Goal: Contribute content: Contribute content

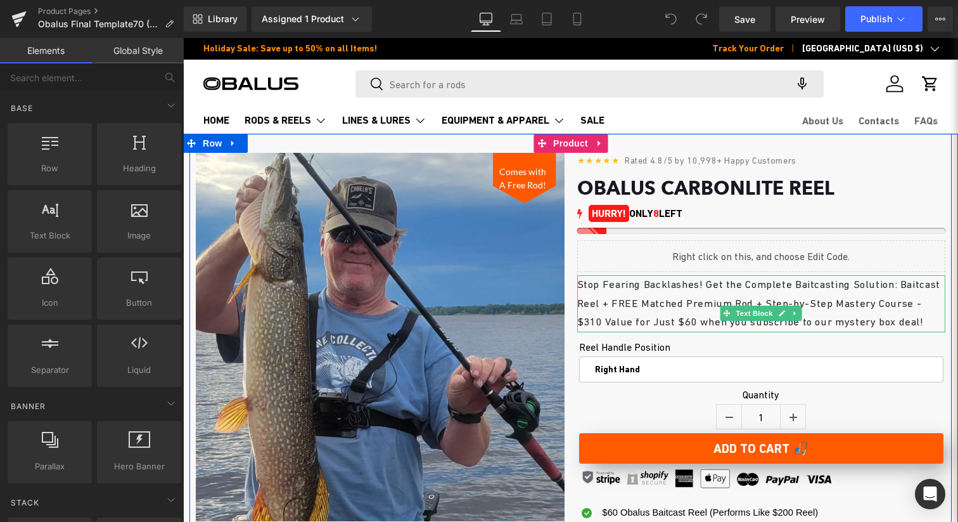
click at [738, 332] on p "Stop Fearing Backlashes! Get the Complete Baitcasting Solution: Baitcast Reel +…" at bounding box center [761, 303] width 369 height 56
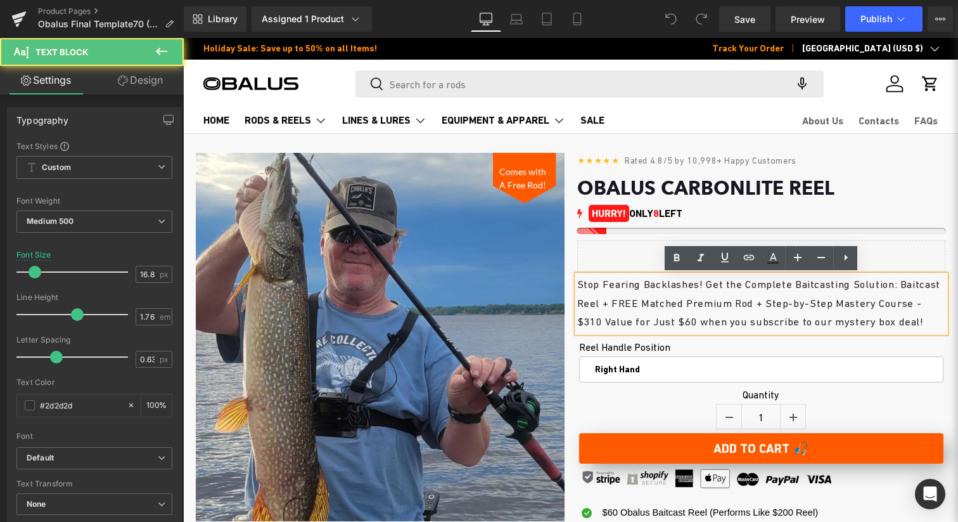
click at [738, 332] on p "Stop Fearing Backlashes! Get the Complete Baitcasting Solution: Baitcast Reel +…" at bounding box center [761, 303] width 369 height 56
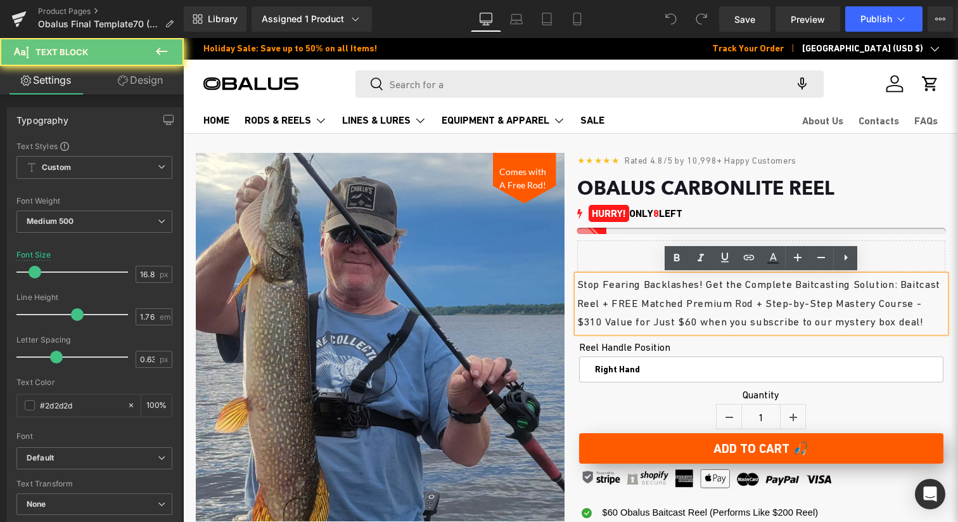
click at [757, 320] on p "Stop Fearing Backlashes! Get the Complete Baitcasting Solution: Baitcast Reel +…" at bounding box center [761, 303] width 369 height 56
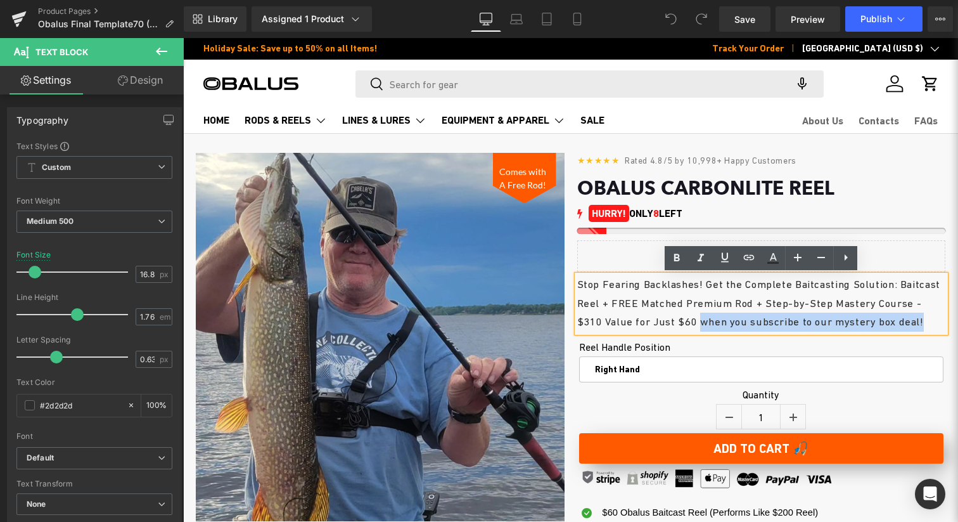
drag, startPoint x: 748, startPoint y: 324, endPoint x: 837, endPoint y: 335, distance: 90.1
click at [838, 332] on p "Stop Fearing Backlashes! Get the Complete Baitcasting Solution: Baitcast Reel +…" at bounding box center [761, 303] width 369 height 56
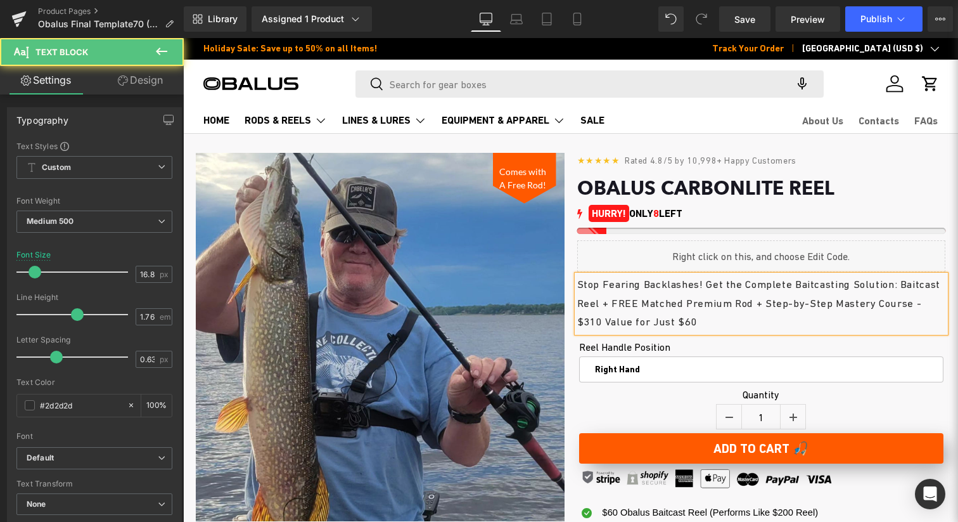
click at [721, 305] on p "Stop Fearing Backlashes! Get the Complete Baitcasting Solution: Baitcast Reel +…" at bounding box center [761, 303] width 369 height 56
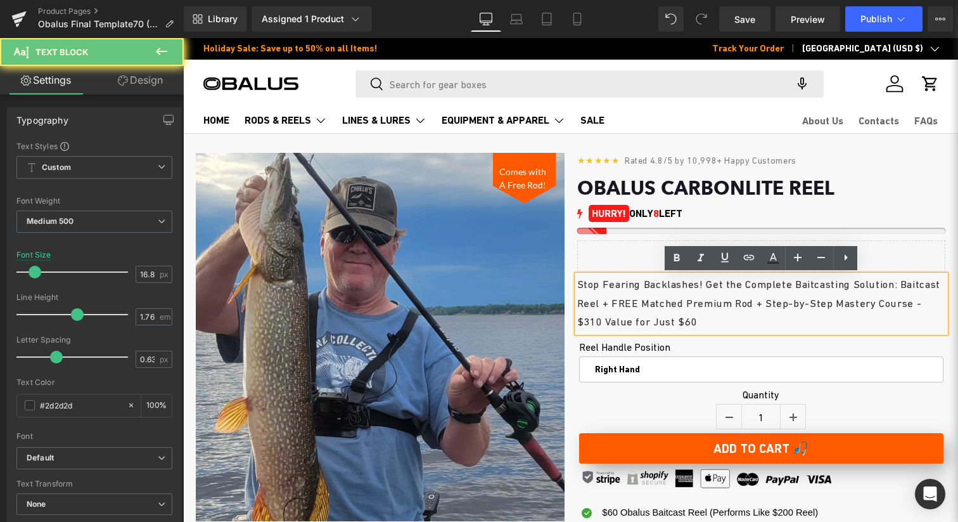
click at [749, 305] on p "Stop Fearing Backlashes! Get the Complete Baitcasting Solution: Baitcast Reel +…" at bounding box center [761, 303] width 369 height 56
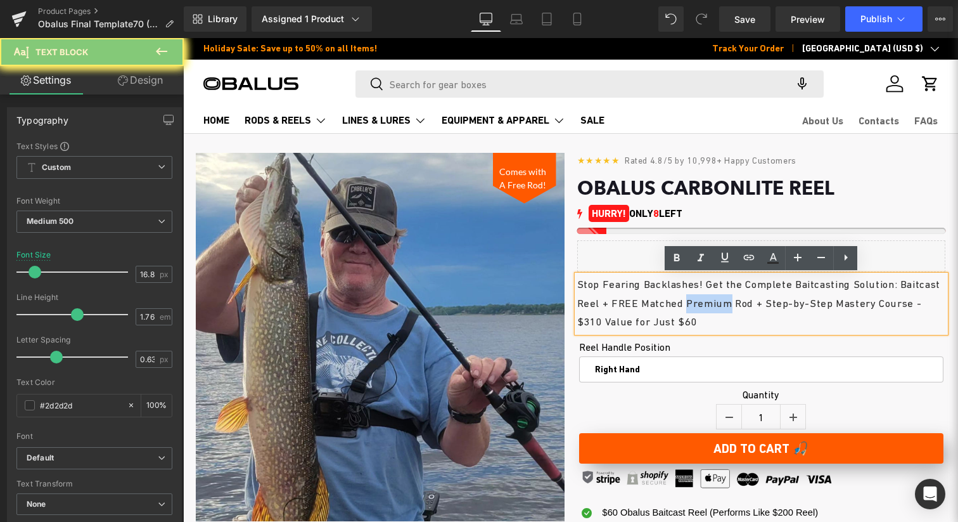
click at [749, 305] on p "Stop Fearing Backlashes! Get the Complete Baitcasting Solution: Baitcast Reel +…" at bounding box center [761, 303] width 369 height 56
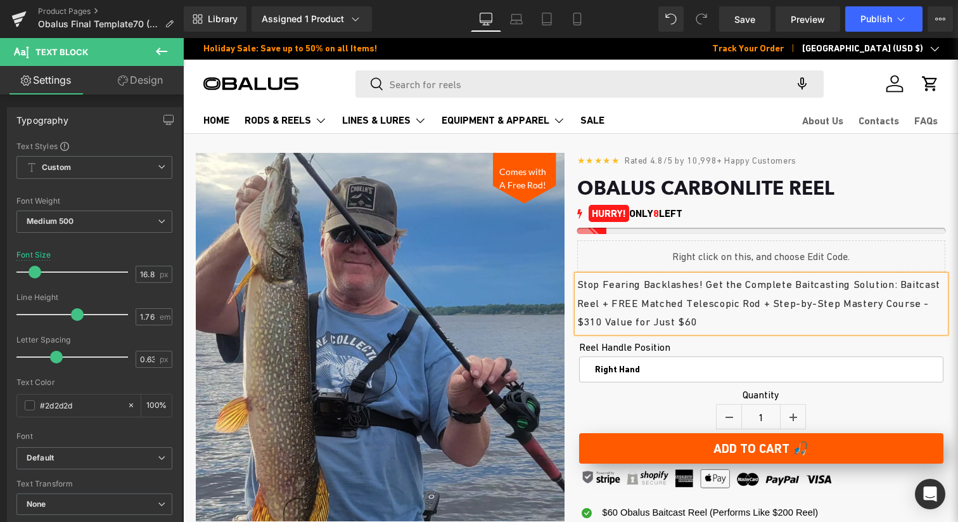
click at [700, 320] on p "Stop Fearing Backlashes! Get the Complete Baitcasting Solution: Baitcast Reel +…" at bounding box center [761, 303] width 369 height 56
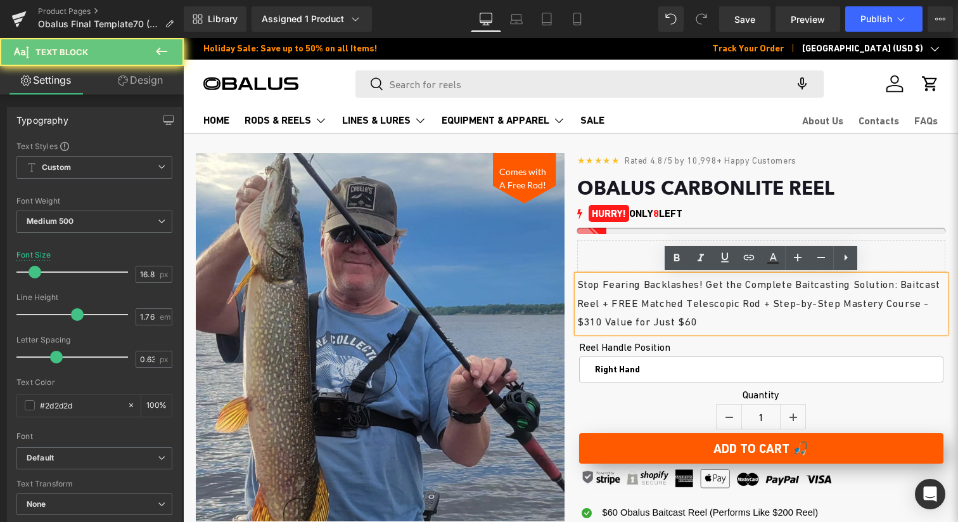
click at [679, 323] on p "Stop Fearing Backlashes! Get the Complete Baitcasting Solution: Baitcast Reel +…" at bounding box center [761, 303] width 369 height 56
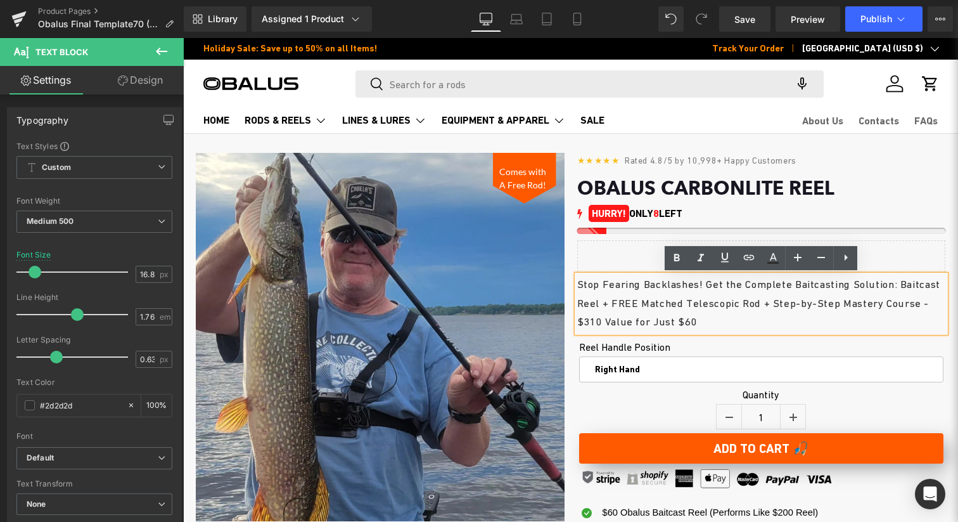
click at [801, 306] on p "Stop Fearing Backlashes! Get the Complete Baitcasting Solution: Baitcast Reel +…" at bounding box center [761, 303] width 369 height 56
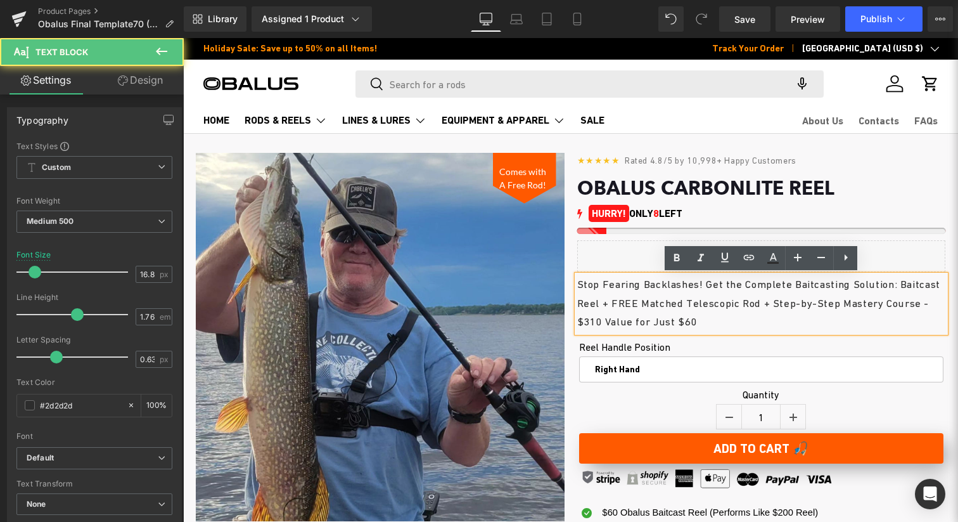
click at [771, 319] on p "Stop Fearing Backlashes! Get the Complete Baitcasting Solution: Baitcast Reel +…" at bounding box center [761, 303] width 369 height 56
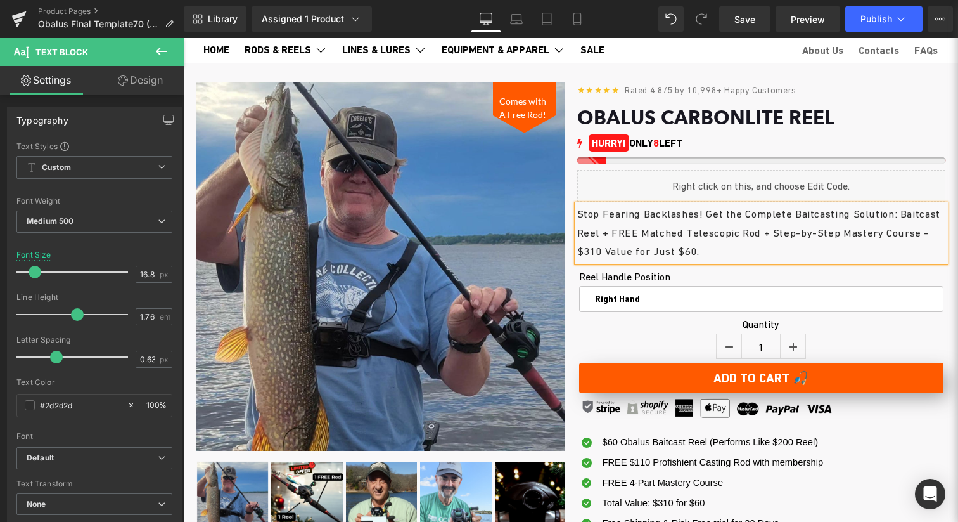
scroll to position [125, 0]
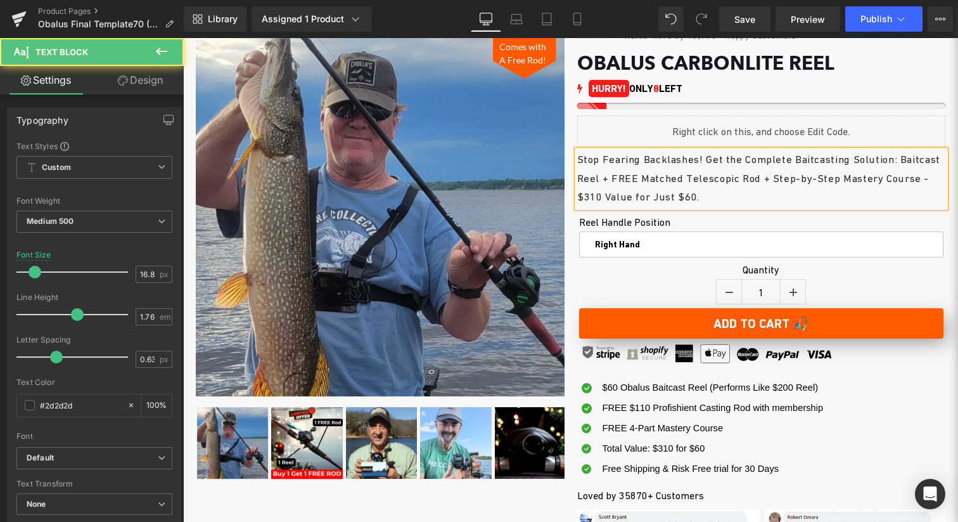
click at [797, 191] on p "Stop Fearing Backlashes! Get the Complete Baitcasting Solution: Baitcast Reel +…" at bounding box center [761, 178] width 369 height 56
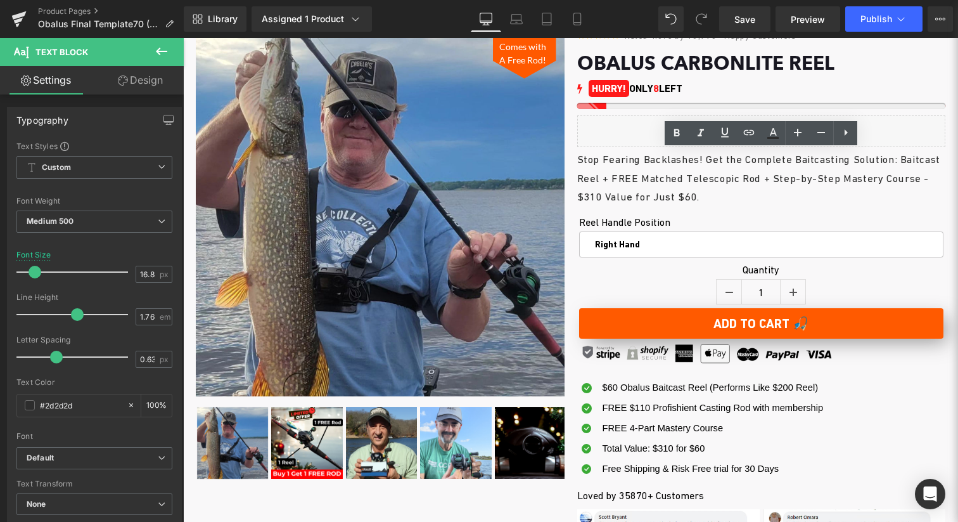
click at [183, 51] on button at bounding box center [161, 52] width 44 height 28
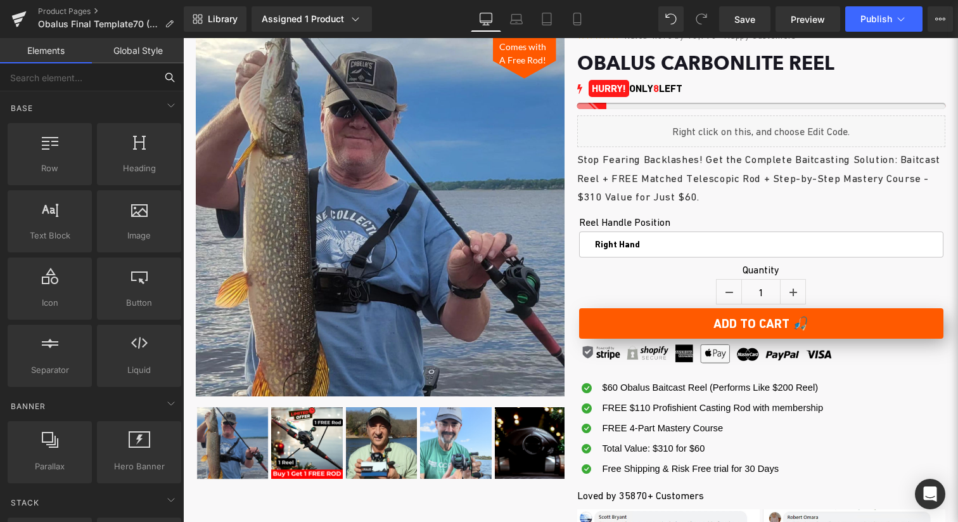
click at [105, 79] on input "text" at bounding box center [78, 77] width 156 height 28
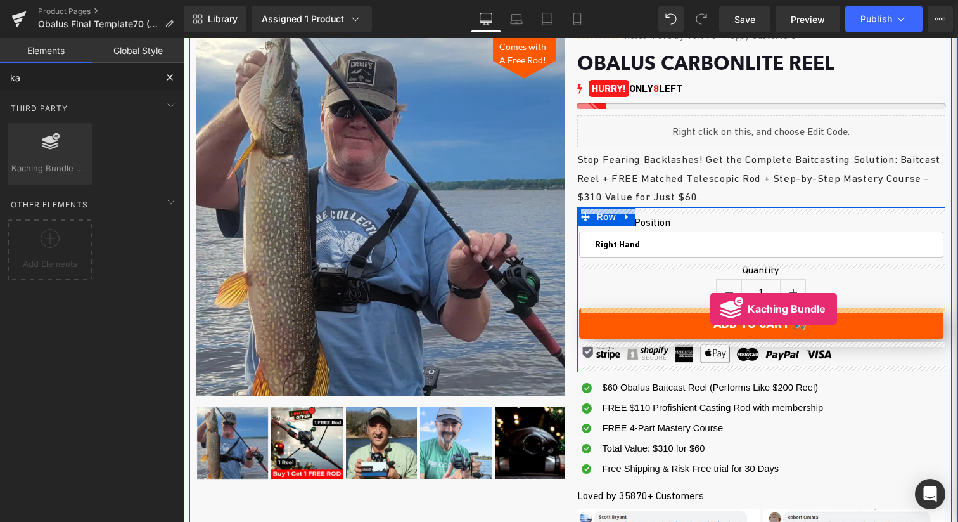
drag, startPoint x: 245, startPoint y: 201, endPoint x: 711, endPoint y: 309, distance: 478.2
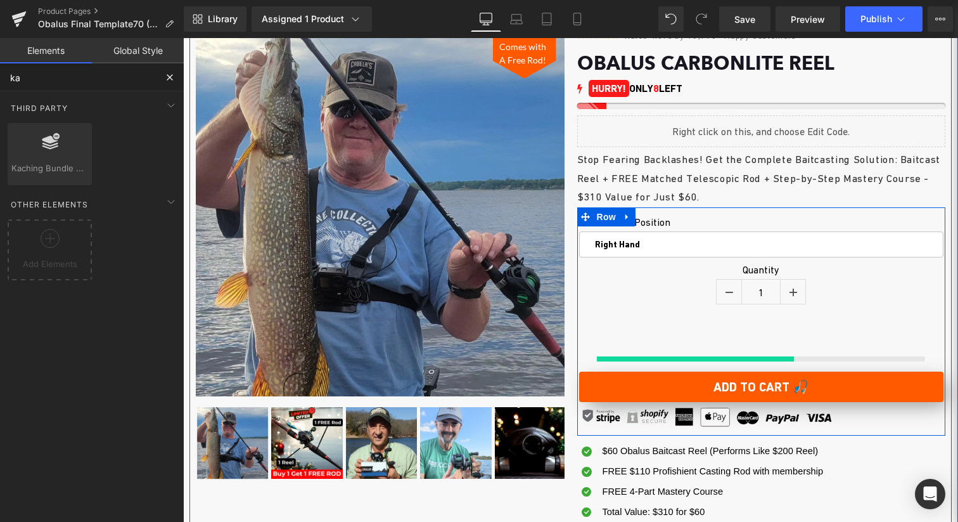
type input "ka"
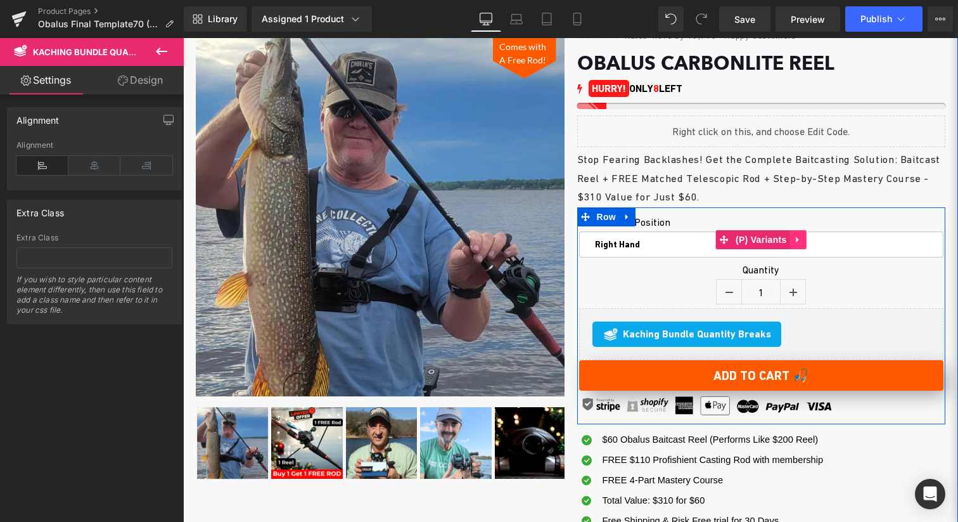
click at [796, 236] on icon at bounding box center [798, 240] width 9 height 10
click at [812, 243] on link at bounding box center [807, 239] width 16 height 19
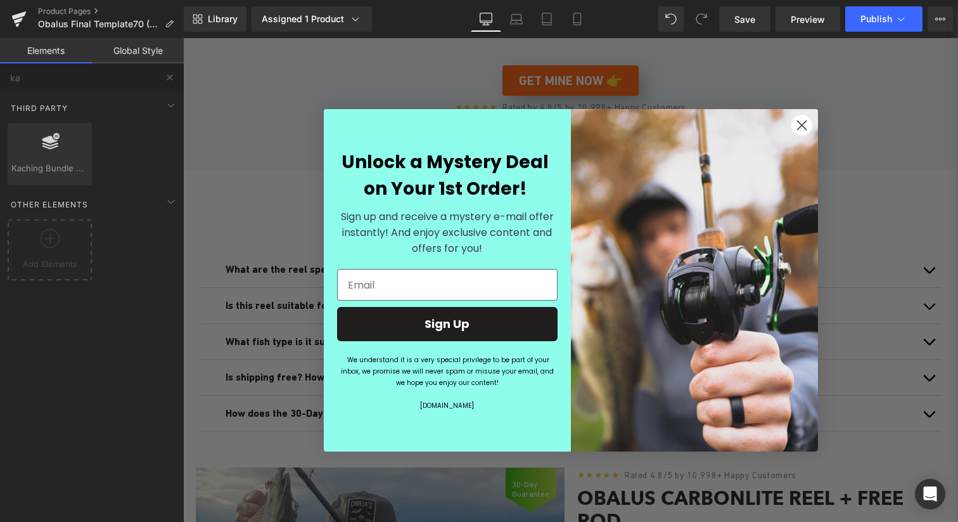
scroll to position [2840, 0]
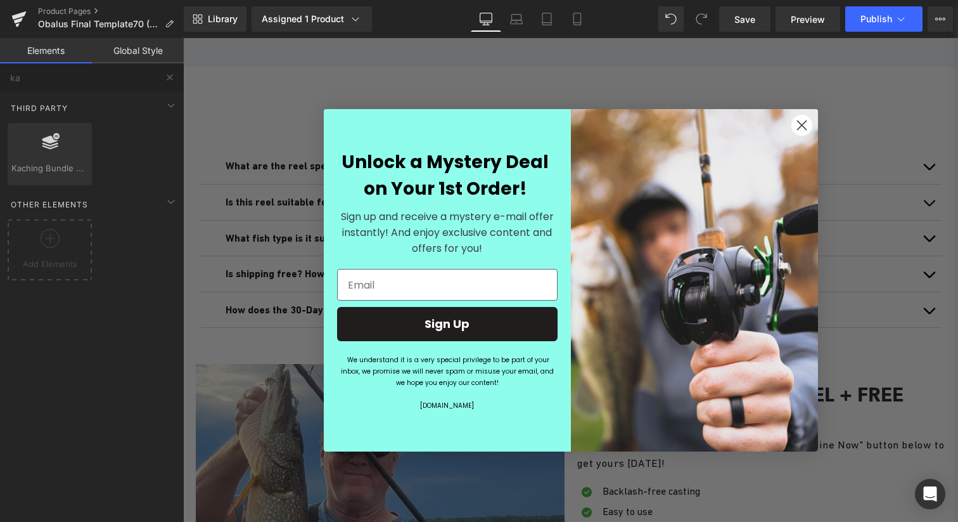
click at [809, 126] on circle "Close dialog" at bounding box center [801, 124] width 21 height 21
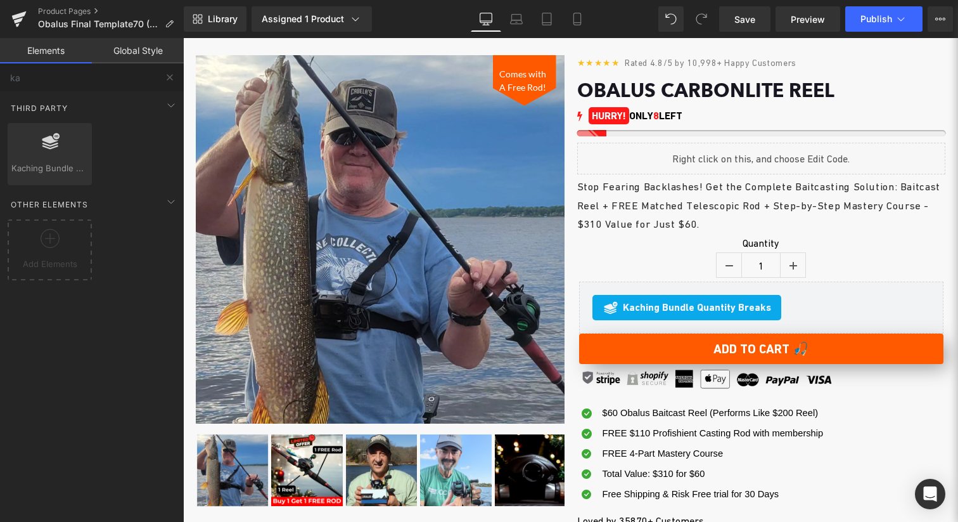
scroll to position [0, 0]
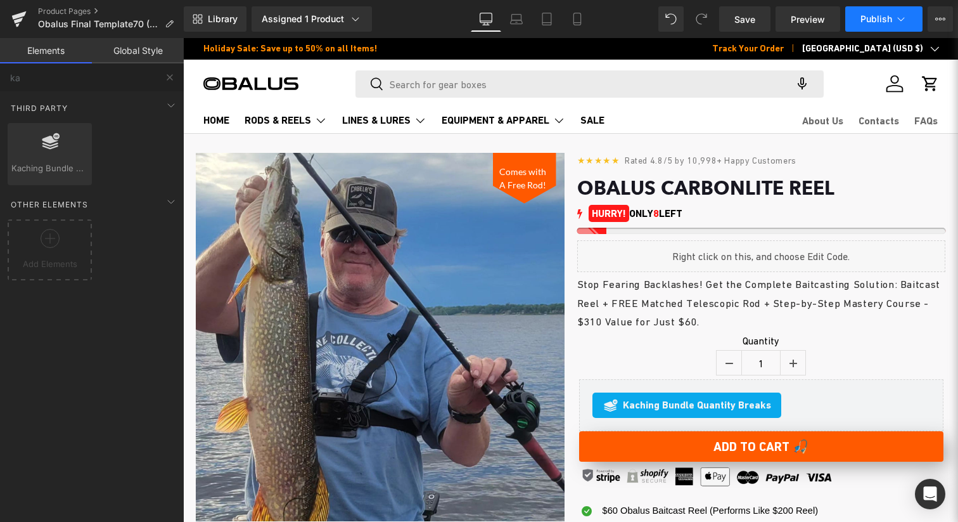
click at [890, 21] on span "Publish" at bounding box center [877, 19] width 32 height 10
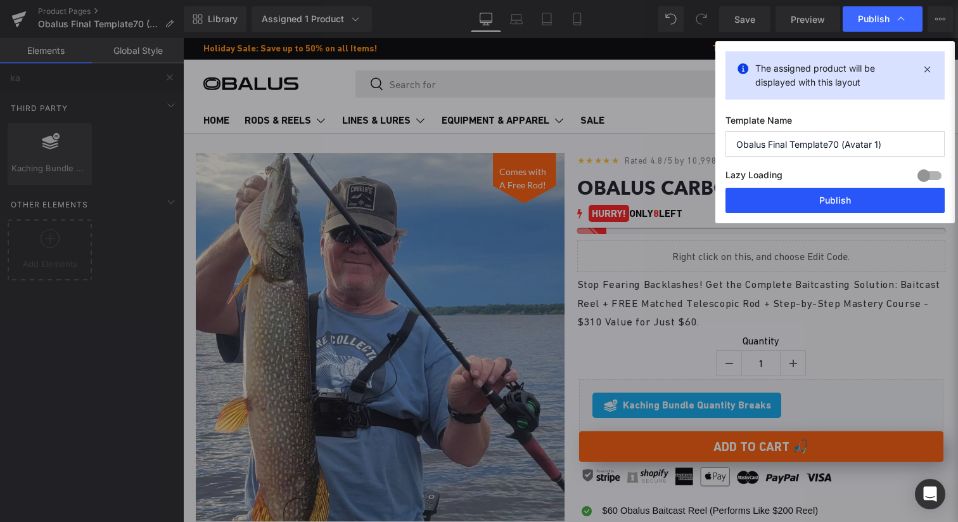
click at [0, 0] on button "Publish" at bounding box center [0, 0] width 0 height 0
